Goal: Task Accomplishment & Management: Manage account settings

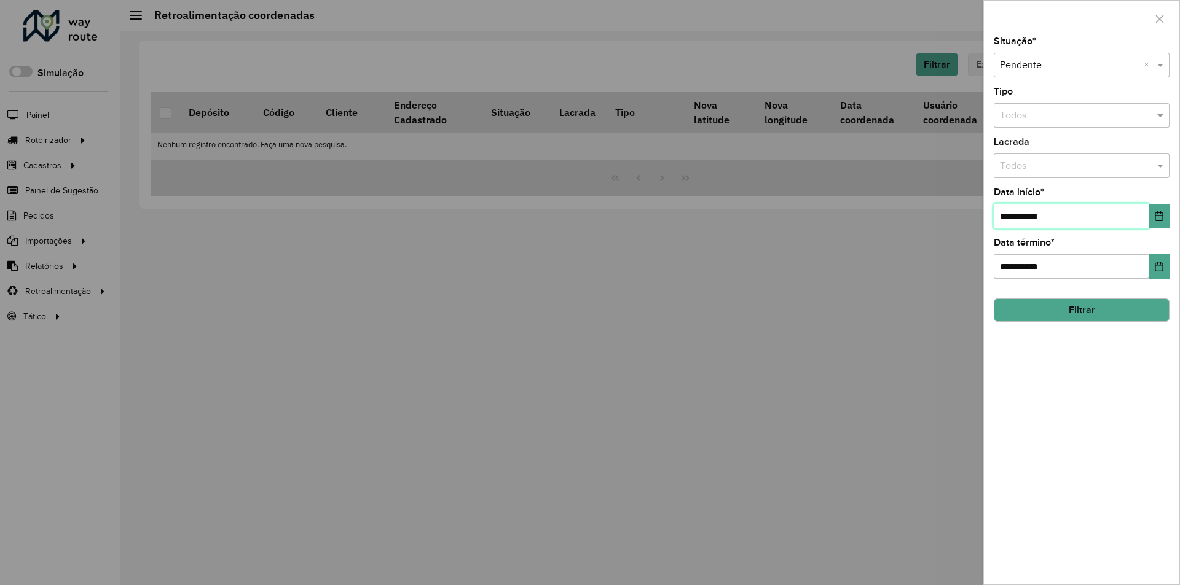
click at [1031, 214] on input "**********" at bounding box center [1070, 216] width 155 height 25
type input "**********"
drag, startPoint x: 1039, startPoint y: 295, endPoint x: 1057, endPoint y: 307, distance: 21.0
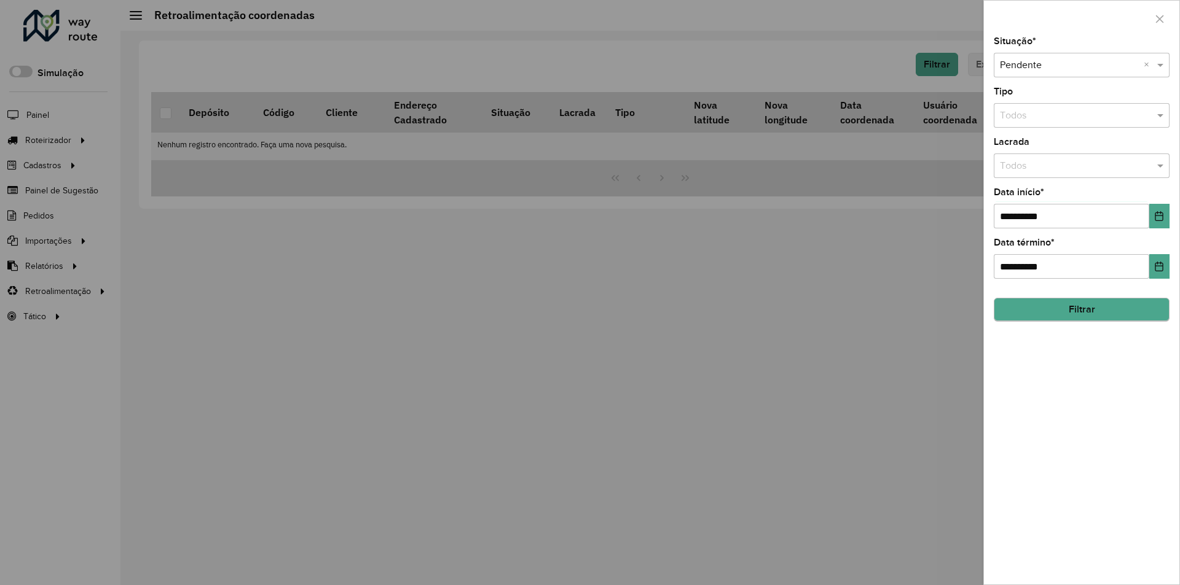
click at [1051, 299] on hb-field-button "Filtrar" at bounding box center [1081, 305] width 176 height 33
click at [1058, 308] on button "Filtrar" at bounding box center [1081, 310] width 176 height 23
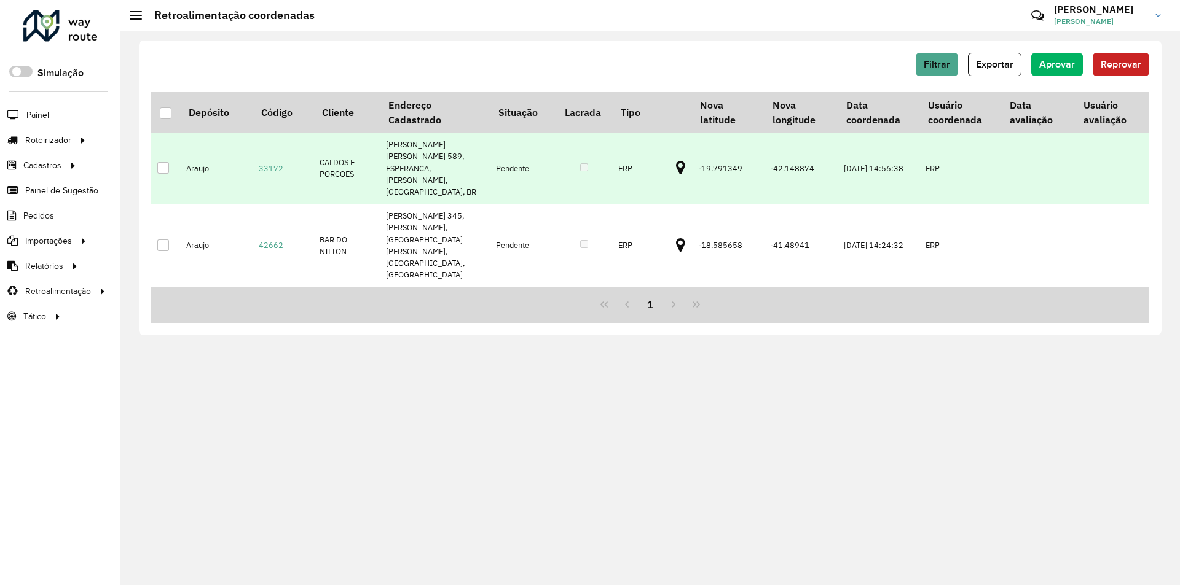
click at [676, 160] on icon at bounding box center [680, 168] width 9 height 16
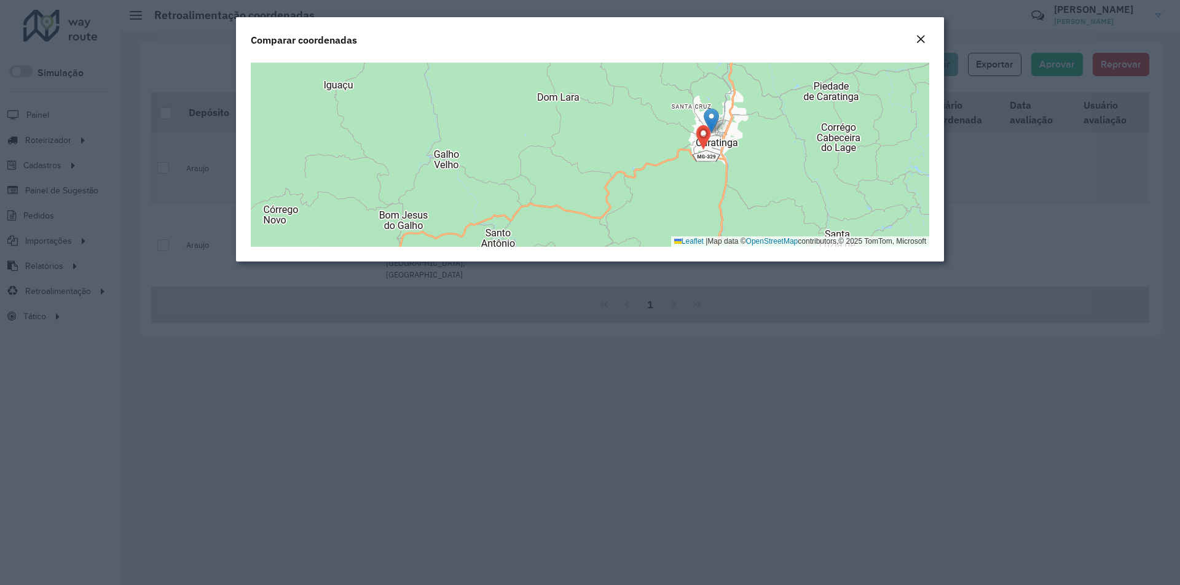
click at [922, 39] on em "Close" at bounding box center [920, 39] width 10 height 10
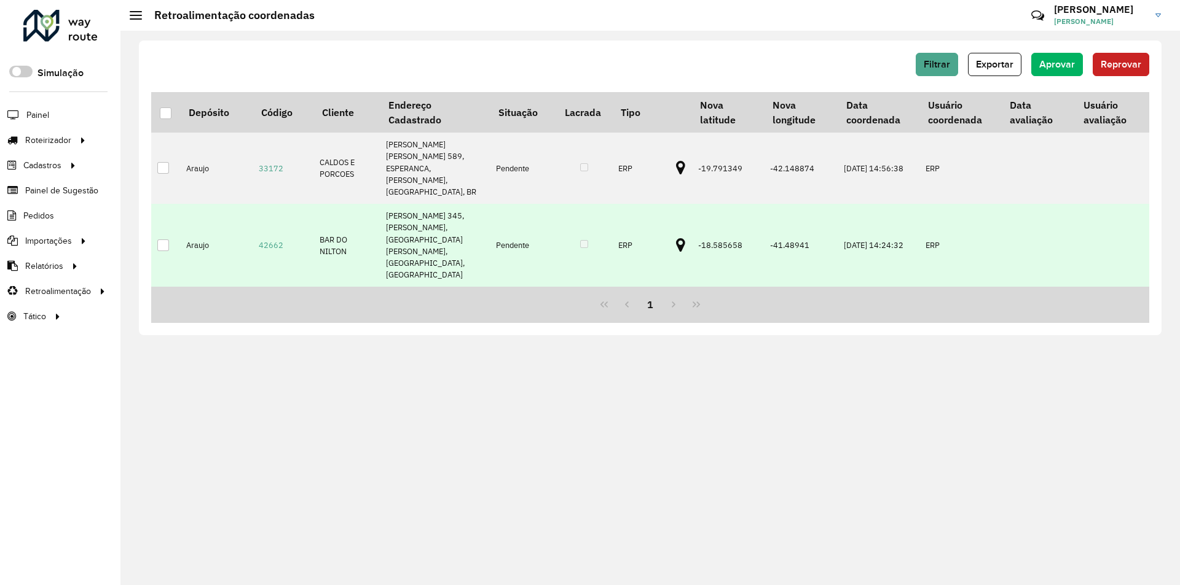
click at [676, 238] on icon at bounding box center [680, 246] width 9 height 16
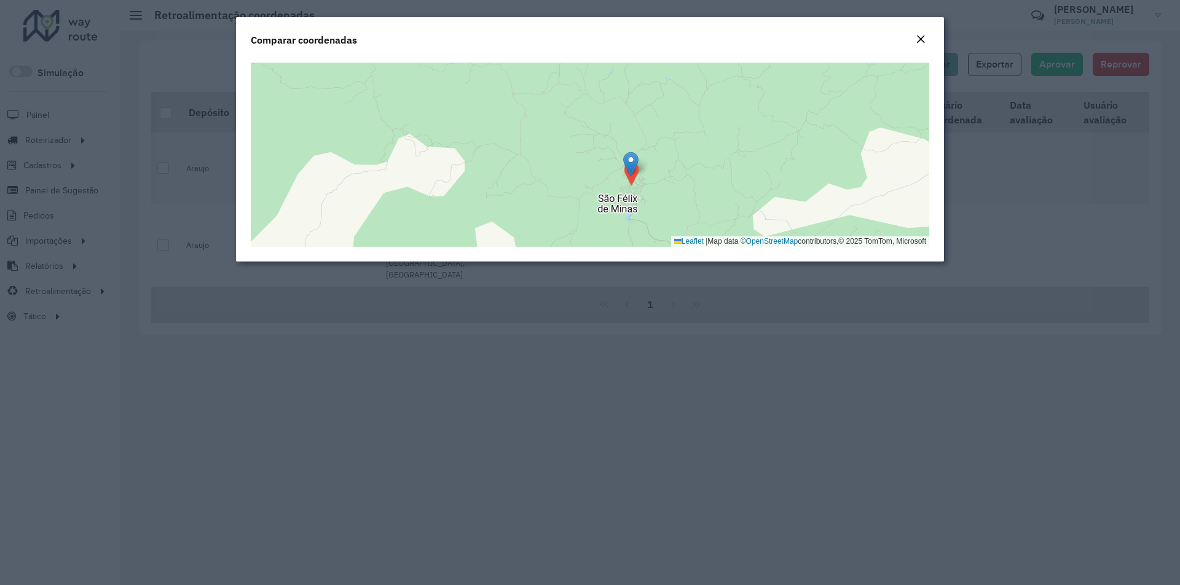
click at [921, 39] on em "Close" at bounding box center [920, 39] width 10 height 10
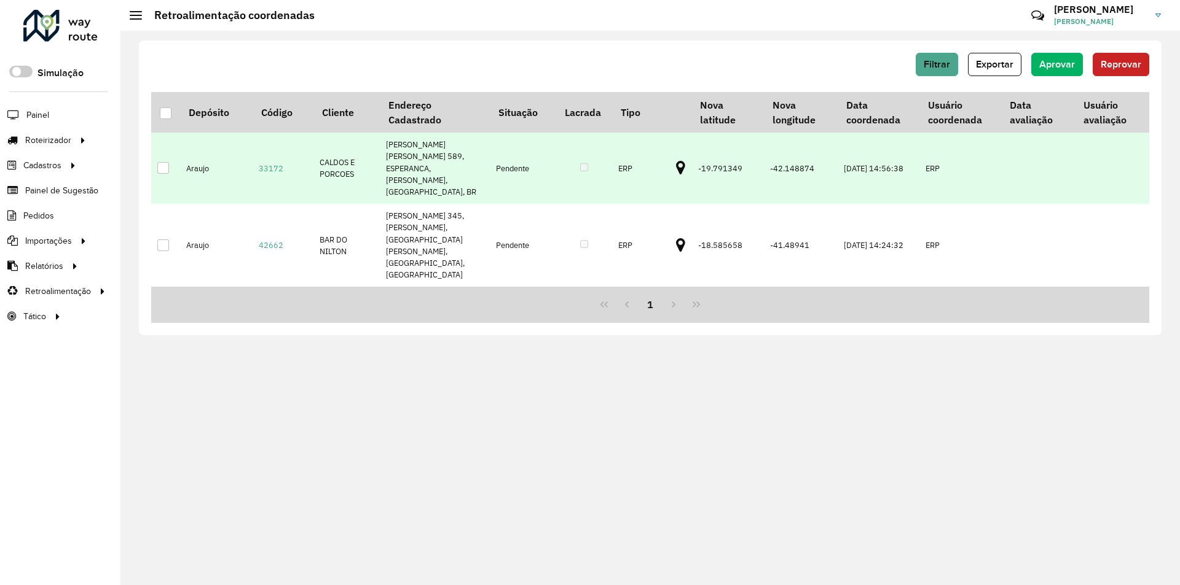
click at [163, 162] on div at bounding box center [163, 168] width 12 height 12
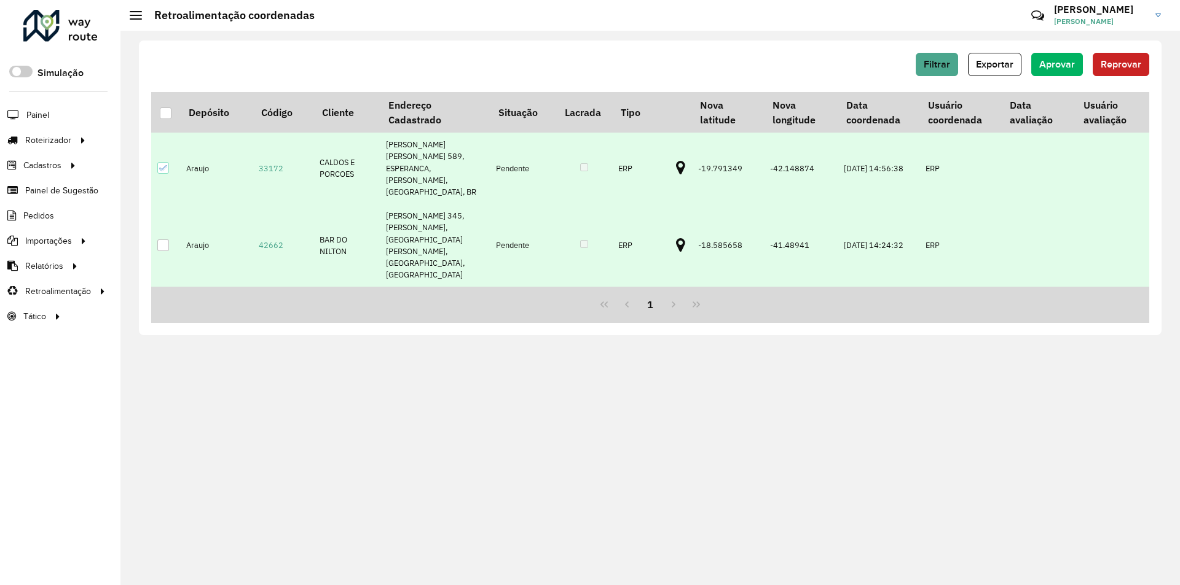
click at [163, 240] on div at bounding box center [163, 246] width 12 height 12
click at [1071, 70] on button "Aprovar" at bounding box center [1057, 64] width 52 height 23
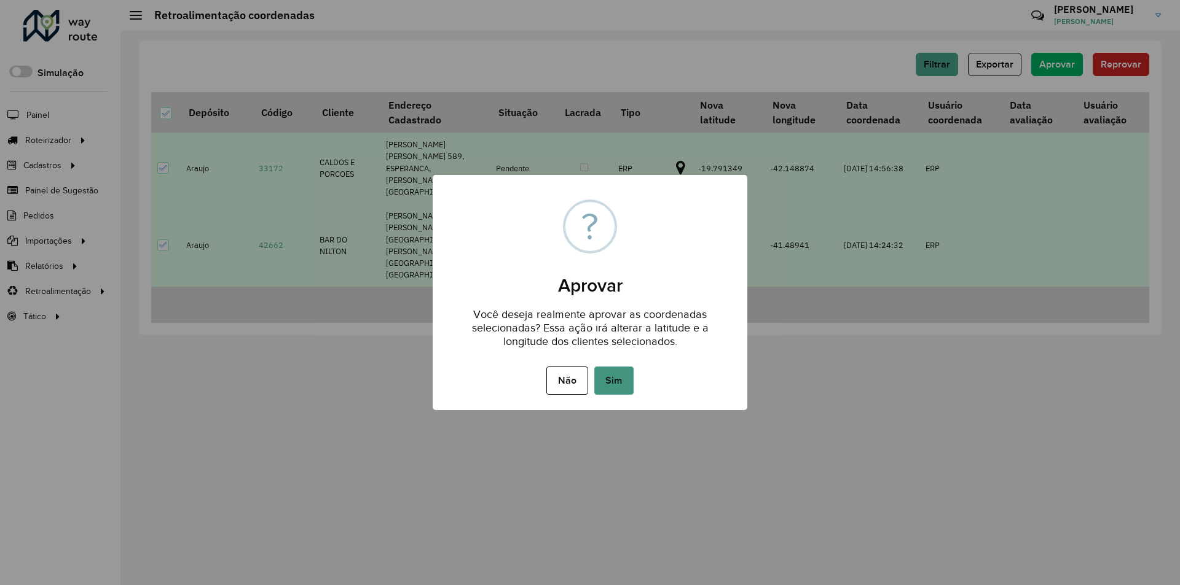
click at [605, 387] on button "Sim" at bounding box center [613, 381] width 39 height 28
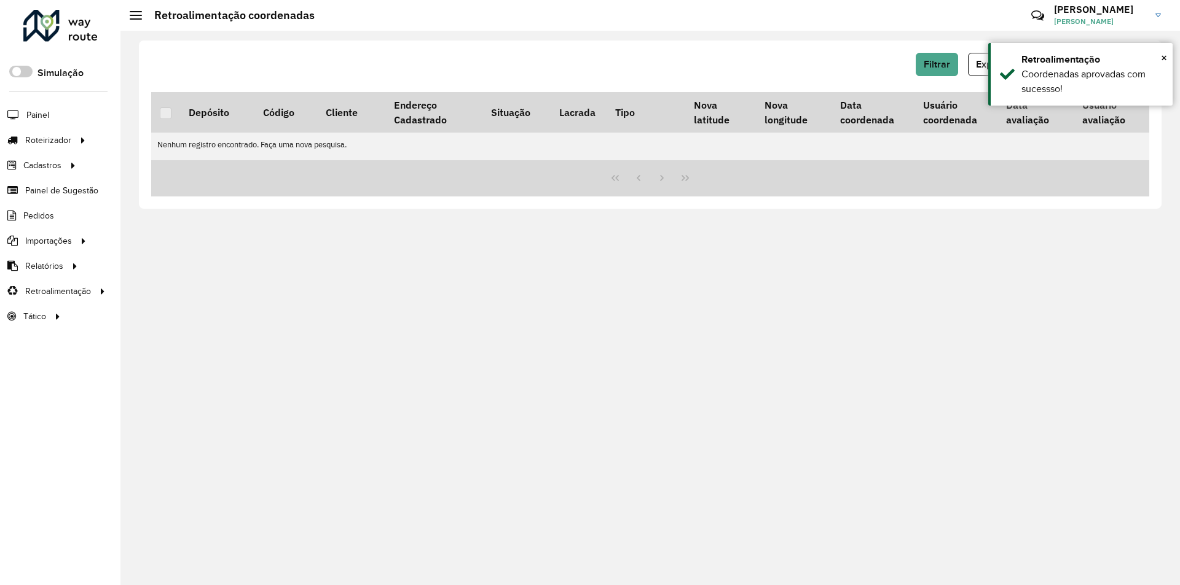
click at [36, 34] on div at bounding box center [60, 26] width 74 height 32
